Goal: Task Accomplishment & Management: Manage account settings

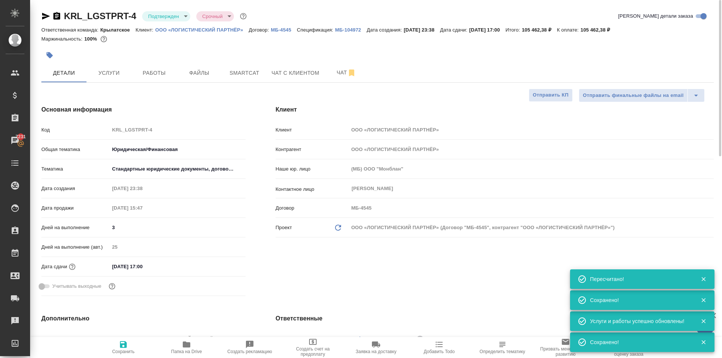
select select "RU"
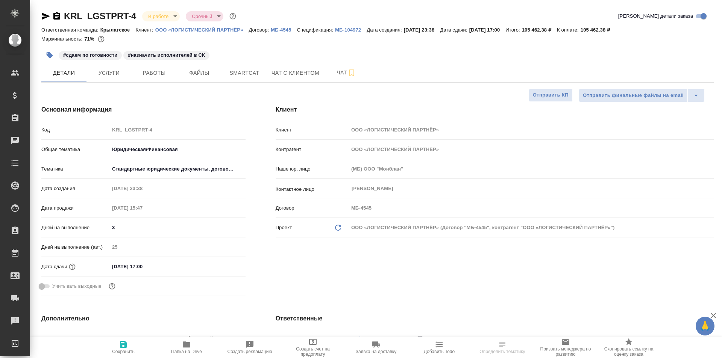
select select "RU"
click at [159, 74] on span "Работы" at bounding box center [154, 72] width 36 height 9
type input "Matveeva Anastasia"
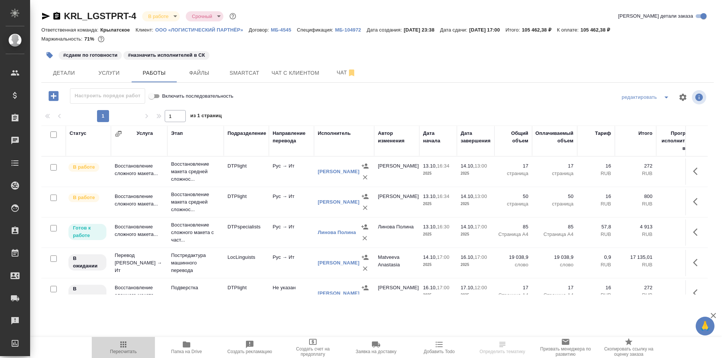
click at [126, 350] on span "Пересчитать" at bounding box center [123, 351] width 27 height 5
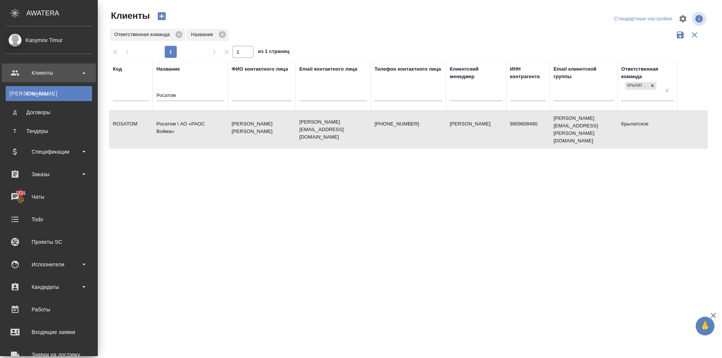
select select "RU"
click at [67, 171] on div "Заказы" at bounding box center [49, 174] width 86 height 11
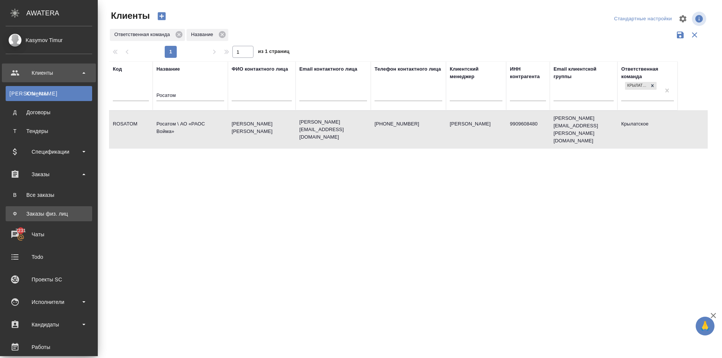
click at [45, 213] on div "Заказы физ. лиц" at bounding box center [48, 214] width 79 height 8
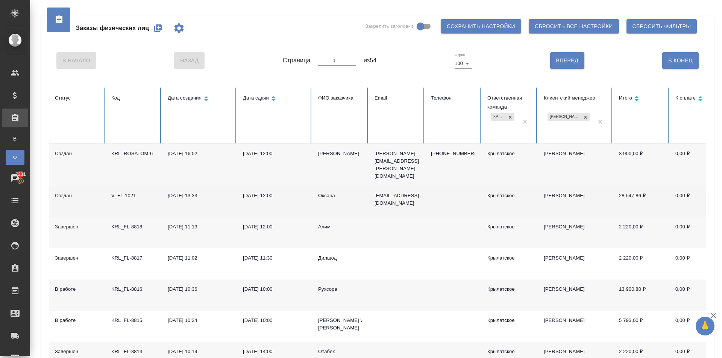
click at [327, 192] on div "Оксана" at bounding box center [340, 196] width 44 height 8
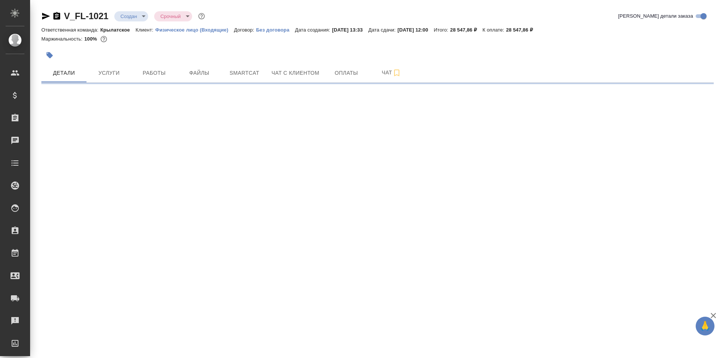
click at [144, 17] on body "🙏 .cls-1 fill:#fff; AWATERA Kasymov Timur Клиенты Спецификации Заказы Чаты Todo…" at bounding box center [361, 179] width 722 height 358
select select "RU"
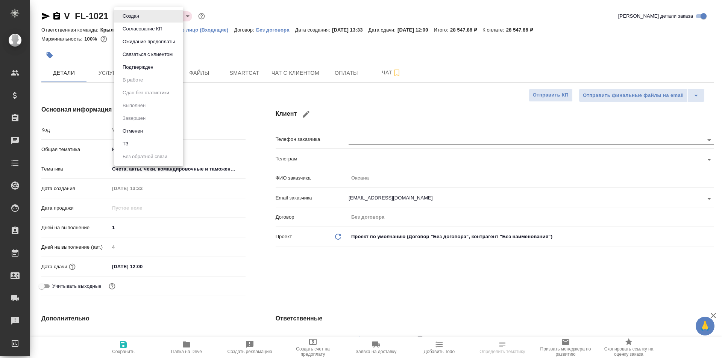
type textarea "x"
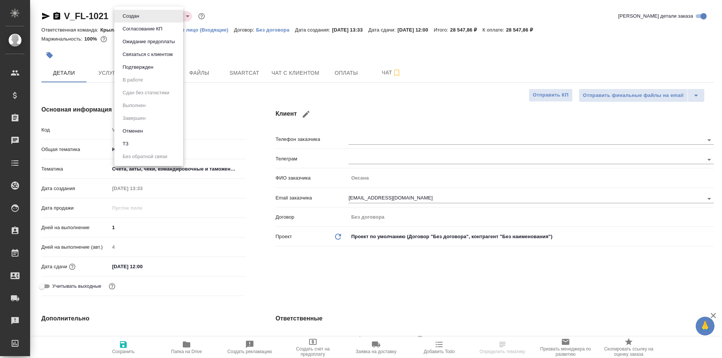
type textarea "x"
click at [158, 42] on button "Ожидание предоплаты" at bounding box center [148, 42] width 57 height 8
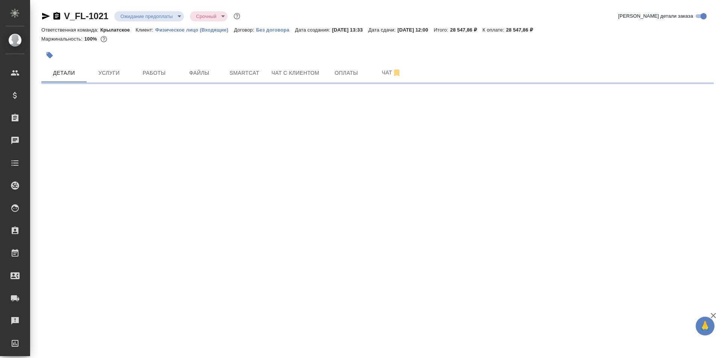
select select "RU"
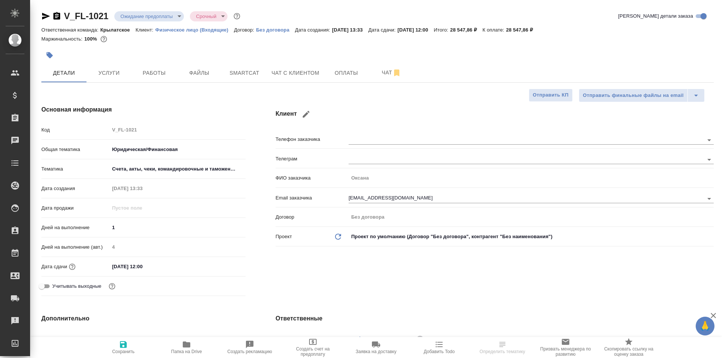
type textarea "x"
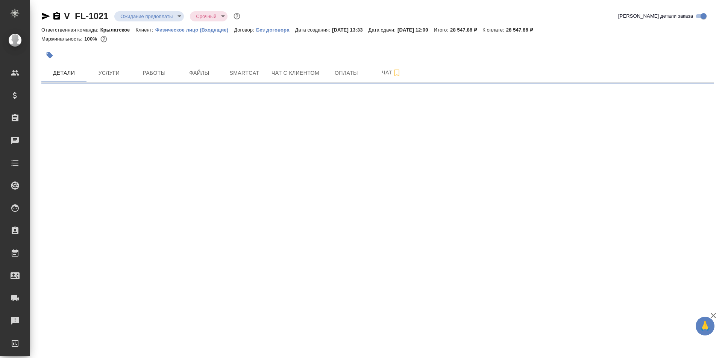
select select "RU"
